Goal: Information Seeking & Learning: Learn about a topic

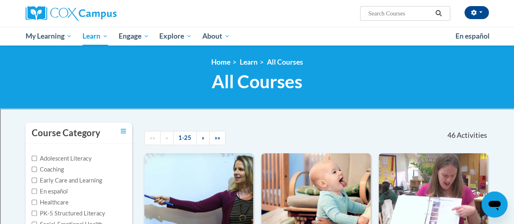
scroll to position [81, 0]
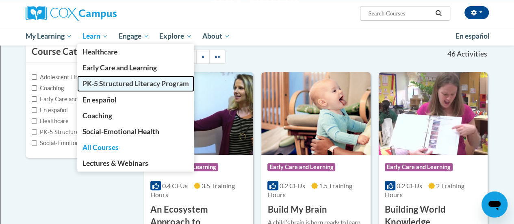
click at [102, 85] on span "PK-5 Structured Literacy Program" at bounding box center [135, 83] width 106 height 9
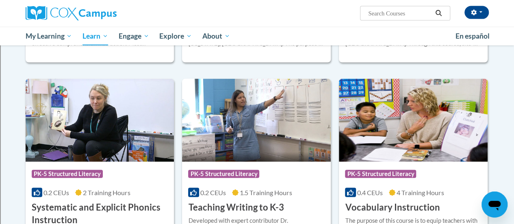
scroll to position [894, 0]
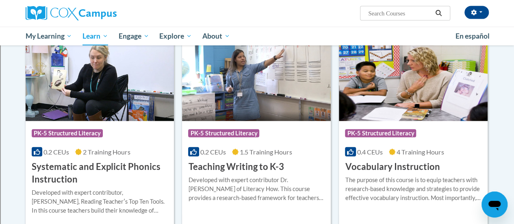
click at [284, 120] on img at bounding box center [256, 79] width 149 height 83
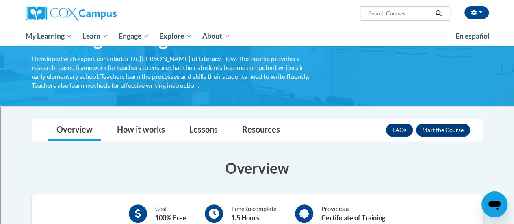
scroll to position [81, 0]
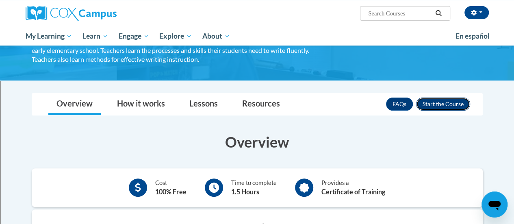
click at [437, 103] on button "Enroll" at bounding box center [443, 104] width 54 height 13
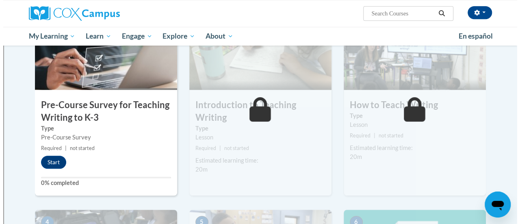
scroll to position [203, 0]
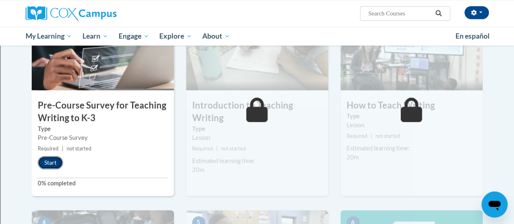
click at [52, 162] on button "Start" at bounding box center [50, 162] width 25 height 13
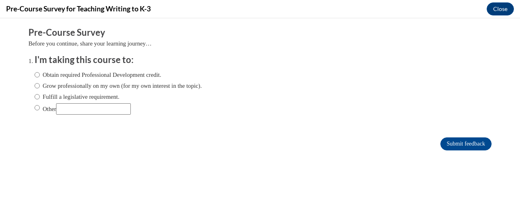
scroll to position [0, 0]
click at [35, 74] on input "Obtain required Professional Development credit." at bounding box center [37, 74] width 5 height 9
radio input "true"
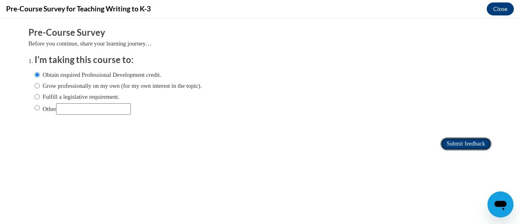
click at [451, 139] on input "Submit feedback" at bounding box center [465, 143] width 51 height 13
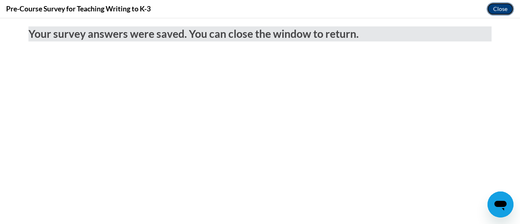
click at [499, 8] on button "Close" at bounding box center [500, 8] width 27 height 13
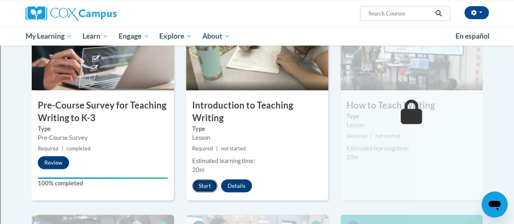
click at [203, 180] on button "Start" at bounding box center [204, 185] width 25 height 13
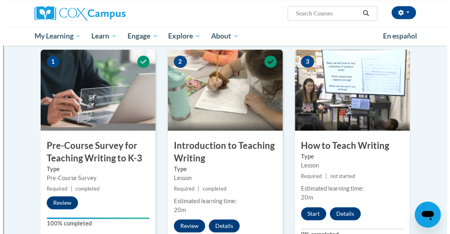
scroll to position [203, 0]
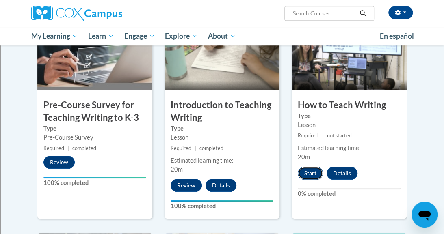
click at [307, 174] on button "Start" at bounding box center [310, 173] width 25 height 13
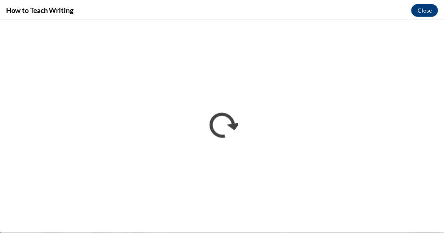
scroll to position [0, 0]
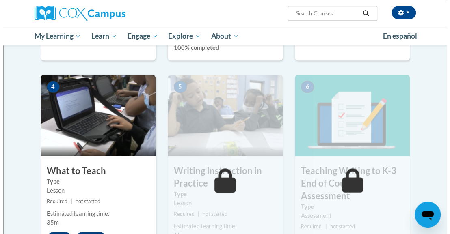
scroll to position [406, 0]
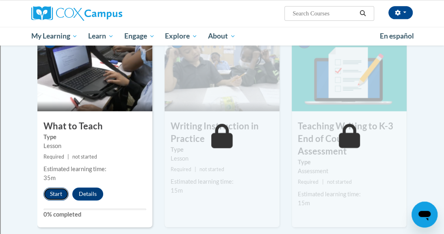
click at [53, 191] on button "Start" at bounding box center [55, 194] width 25 height 13
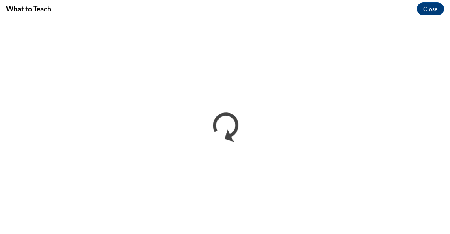
scroll to position [0, 0]
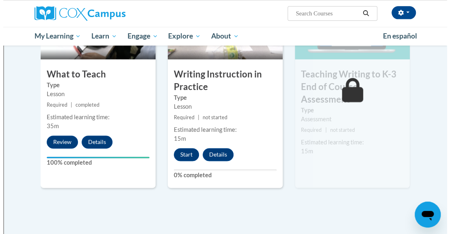
scroll to position [447, 0]
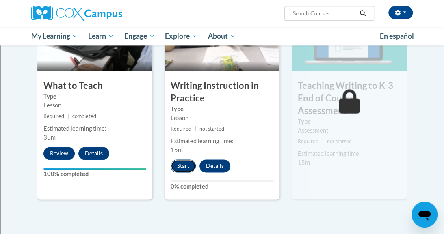
click at [188, 162] on button "Start" at bounding box center [183, 166] width 25 height 13
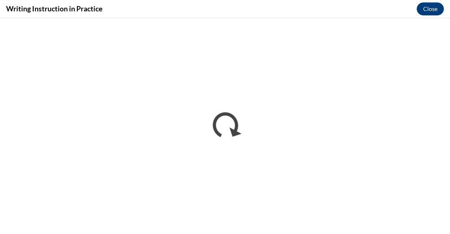
scroll to position [0, 0]
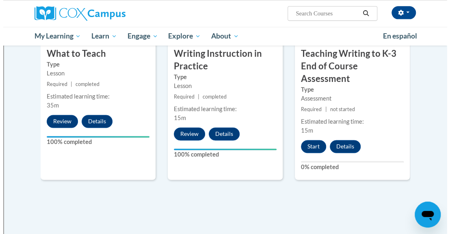
scroll to position [488, 0]
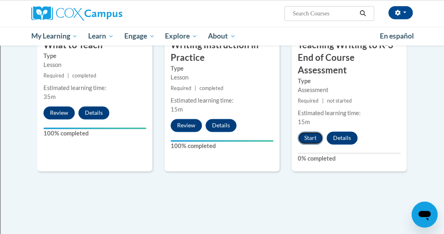
click at [314, 139] on button "Start" at bounding box center [310, 138] width 25 height 13
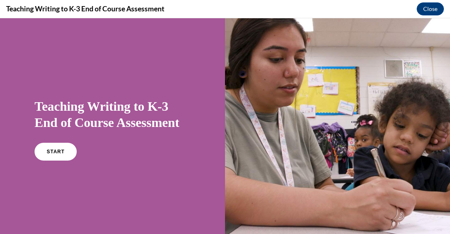
scroll to position [0, 0]
click at [55, 154] on span "START" at bounding box center [55, 152] width 19 height 6
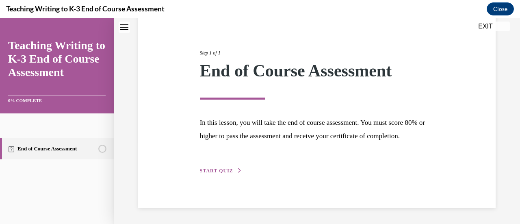
scroll to position [95, 0]
click at [223, 171] on span "START QUIZ" at bounding box center [216, 171] width 33 height 6
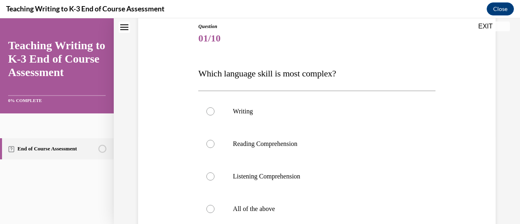
scroll to position [131, 0]
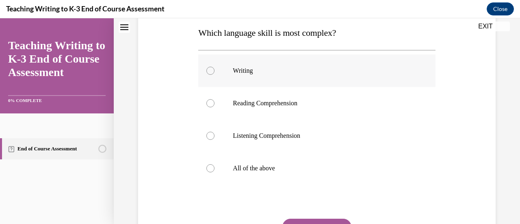
click at [308, 63] on label "Writing" at bounding box center [316, 70] width 237 height 33
click at [215, 67] on input "Writing" at bounding box center [210, 71] width 8 height 8
radio input "true"
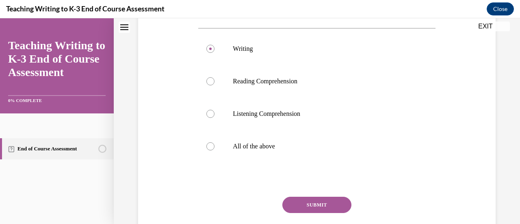
scroll to position [171, 0]
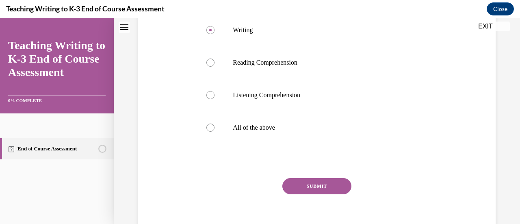
click at [309, 190] on button "SUBMIT" at bounding box center [316, 186] width 69 height 16
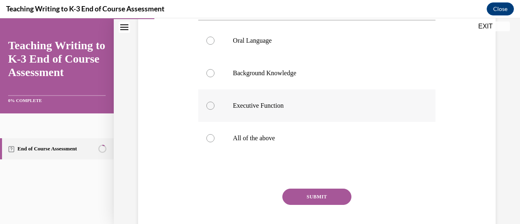
scroll to position [163, 0]
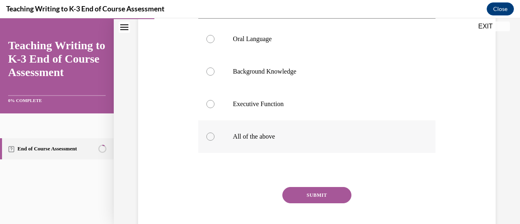
click at [210, 136] on div at bounding box center [210, 136] width 8 height 8
click at [210, 136] on input "All of the above" at bounding box center [210, 136] width 8 height 8
radio input "true"
click at [320, 191] on button "SUBMIT" at bounding box center [316, 195] width 69 height 16
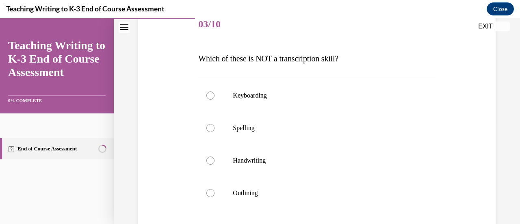
scroll to position [122, 0]
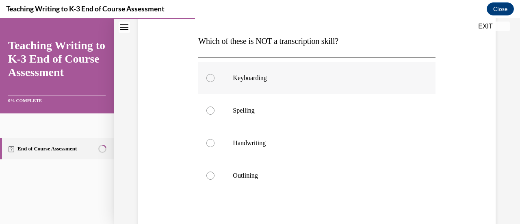
click at [210, 77] on div at bounding box center [210, 78] width 8 height 8
click at [210, 77] on input "Keyboarding" at bounding box center [210, 78] width 8 height 8
radio input "true"
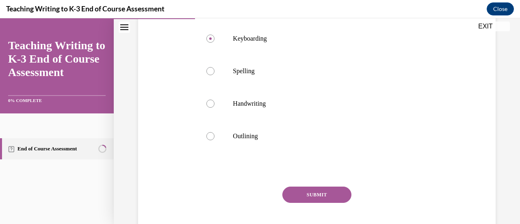
scroll to position [203, 0]
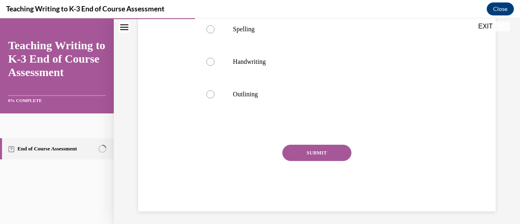
drag, startPoint x: 338, startPoint y: 156, endPoint x: 332, endPoint y: 158, distance: 6.0
click at [338, 155] on button "SUBMIT" at bounding box center [316, 153] width 69 height 16
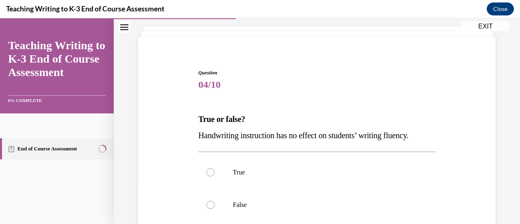
scroll to position [81, 0]
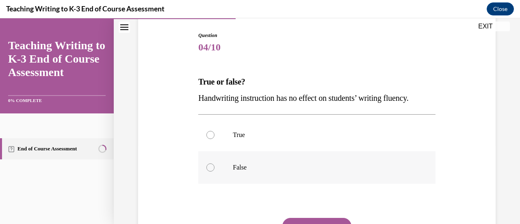
click at [226, 167] on label "False" at bounding box center [316, 167] width 237 height 33
click at [215, 167] on input "False" at bounding box center [210, 167] width 8 height 8
radio input "true"
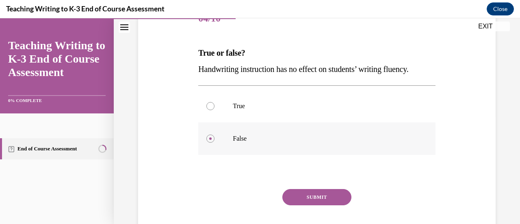
scroll to position [122, 0]
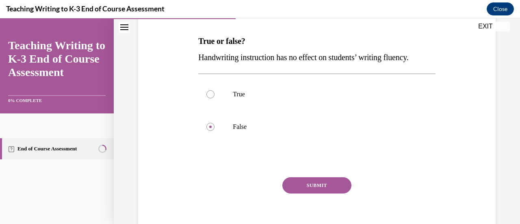
click at [302, 190] on button "SUBMIT" at bounding box center [316, 185] width 69 height 16
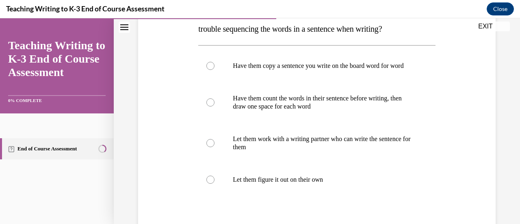
scroll to position [163, 0]
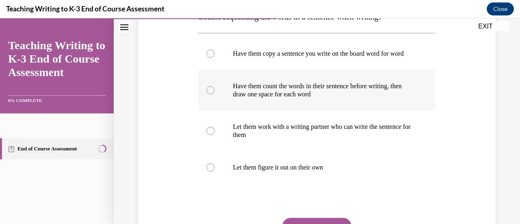
click at [301, 98] on p "Have them count the words in their sentence before writing, then draw one space…" at bounding box center [324, 90] width 182 height 16
click at [215, 94] on input "Have them count the words in their sentence before writing, then draw one space…" at bounding box center [210, 90] width 8 height 8
radio input "true"
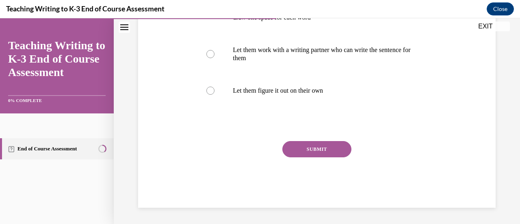
scroll to position [244, 0]
click at [330, 154] on button "SUBMIT" at bounding box center [316, 149] width 69 height 16
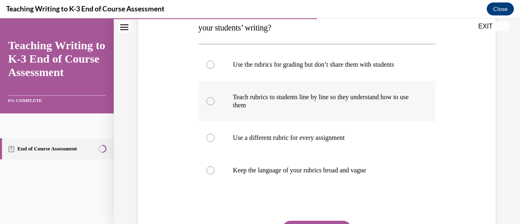
scroll to position [150, 0]
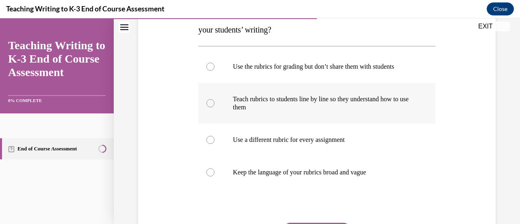
click at [213, 101] on div at bounding box center [210, 103] width 8 height 8
click at [213, 101] on input "Teach rubrics to students line by line so they understand how to use them" at bounding box center [210, 103] width 8 height 8
radio input "true"
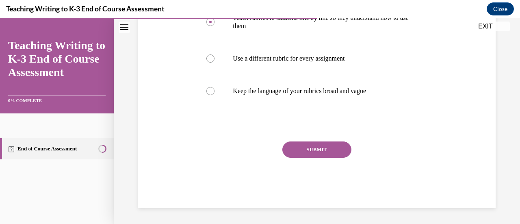
click at [325, 147] on button "SUBMIT" at bounding box center [316, 149] width 69 height 16
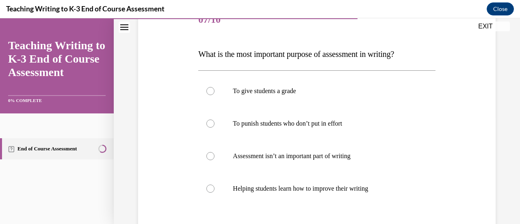
scroll to position [122, 0]
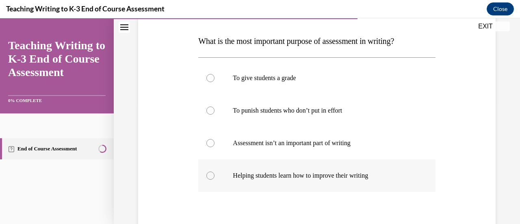
click at [207, 174] on div at bounding box center [210, 175] width 8 height 8
click at [207, 174] on input "Helping students learn how to improve their writing" at bounding box center [210, 175] width 8 height 8
radio input "true"
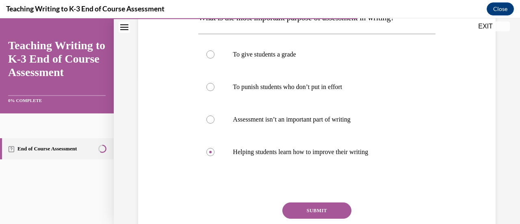
scroll to position [163, 0]
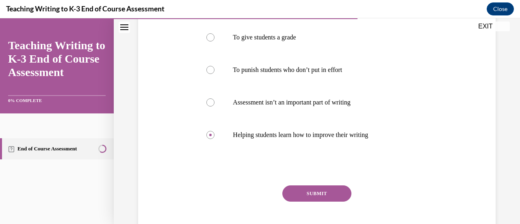
click at [319, 196] on button "SUBMIT" at bounding box center [316, 193] width 69 height 16
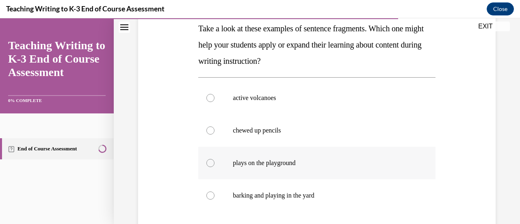
scroll to position [122, 0]
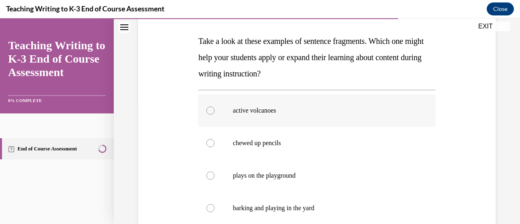
click at [366, 105] on label "active volcanoes" at bounding box center [316, 110] width 237 height 33
click at [215, 106] on input "active volcanoes" at bounding box center [210, 110] width 8 height 8
radio input "true"
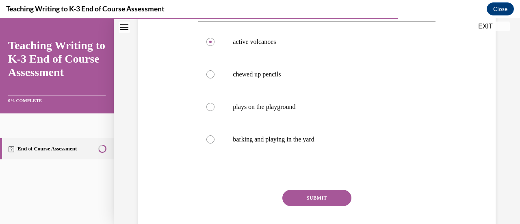
scroll to position [203, 0]
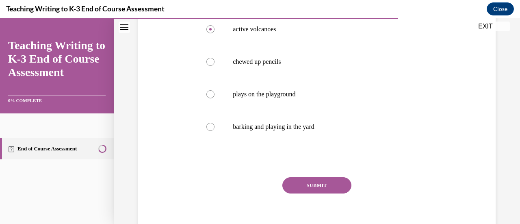
click at [324, 182] on button "SUBMIT" at bounding box center [316, 185] width 69 height 16
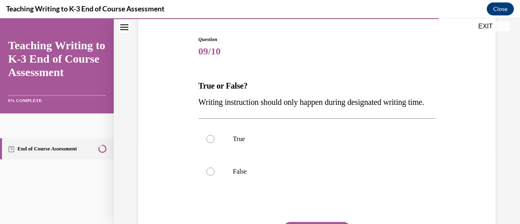
scroll to position [122, 0]
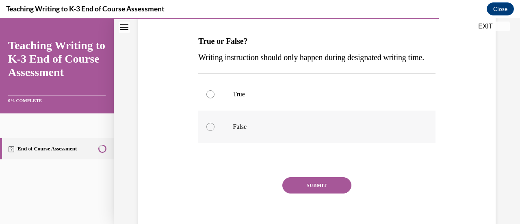
click at [248, 131] on p "False" at bounding box center [324, 127] width 182 height 8
click at [215, 131] on input "False" at bounding box center [210, 127] width 8 height 8
radio input "true"
click at [290, 193] on button "SUBMIT" at bounding box center [316, 185] width 69 height 16
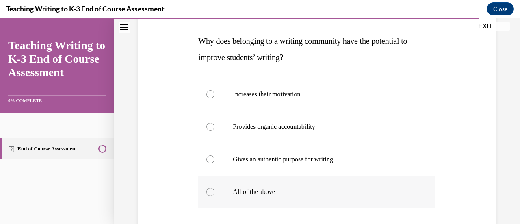
click at [210, 193] on div at bounding box center [210, 192] width 8 height 8
click at [210, 193] on input "All of the above" at bounding box center [210, 192] width 8 height 8
radio input "true"
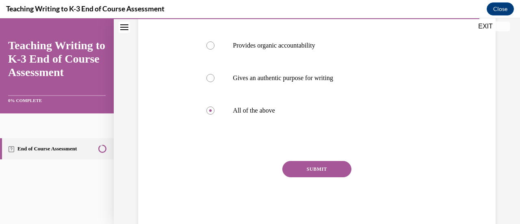
click at [324, 165] on button "SUBMIT" at bounding box center [316, 169] width 69 height 16
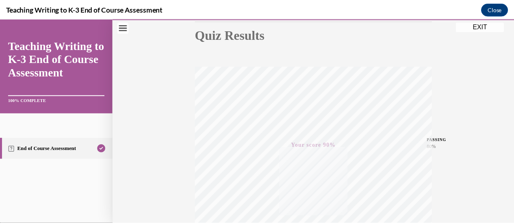
scroll to position [89, 0]
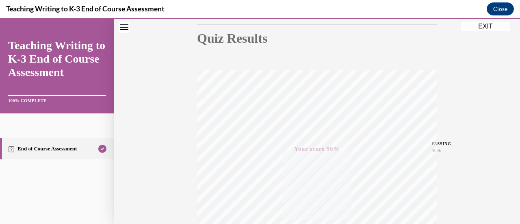
click at [444, 28] on button "EXIT" at bounding box center [485, 27] width 49 height 10
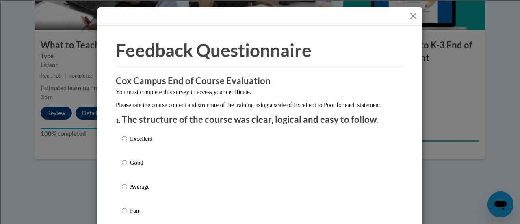
click at [409, 16] on button "Close" at bounding box center [413, 16] width 10 height 10
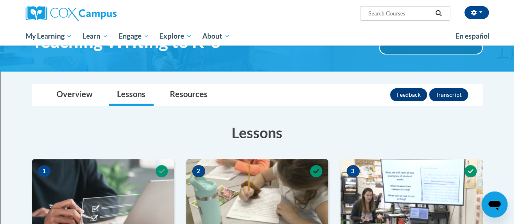
scroll to position [41, 0]
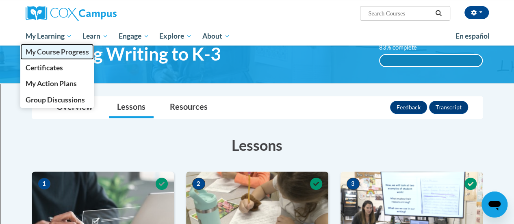
click at [54, 50] on span "My Course Progress" at bounding box center [56, 52] width 63 height 9
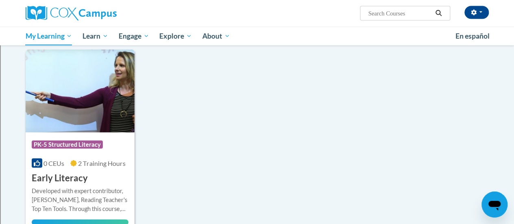
scroll to position [813, 0]
